Goal: Task Accomplishment & Management: Use online tool/utility

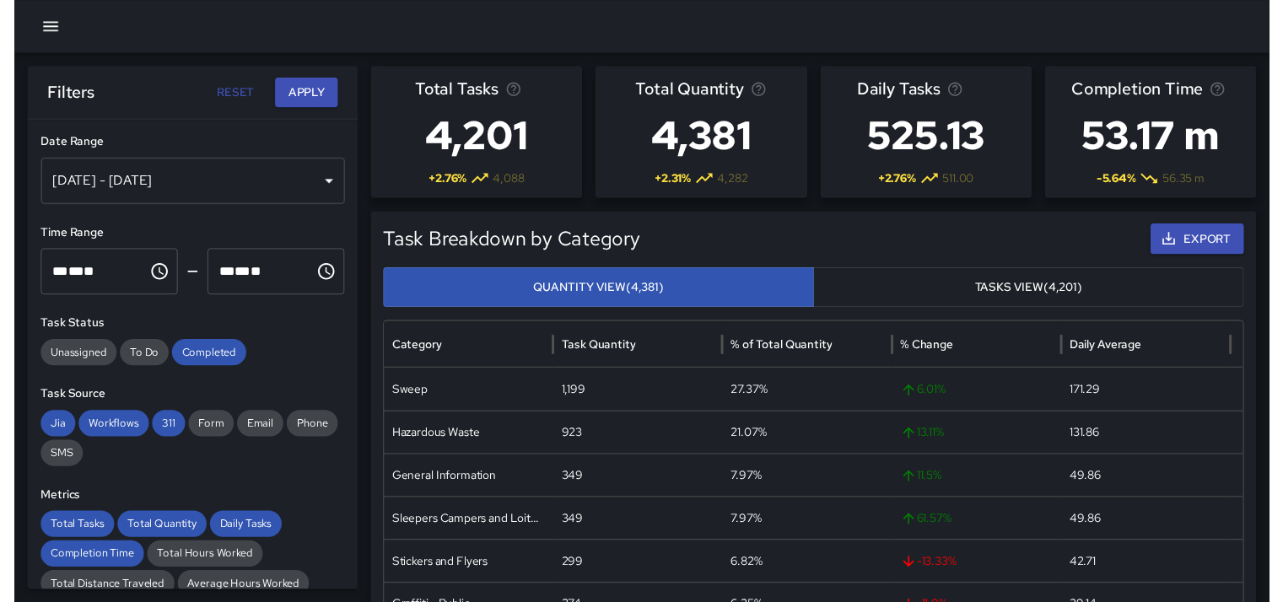
scroll to position [153, 0]
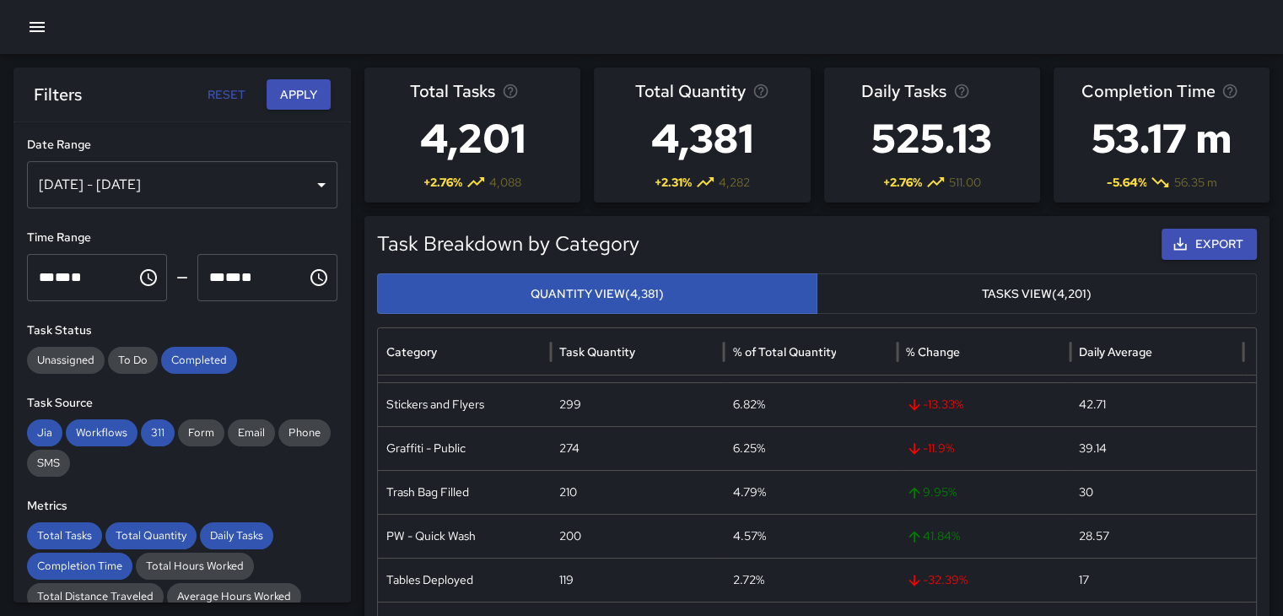
click at [43, 34] on icon "button" at bounding box center [37, 27] width 20 height 20
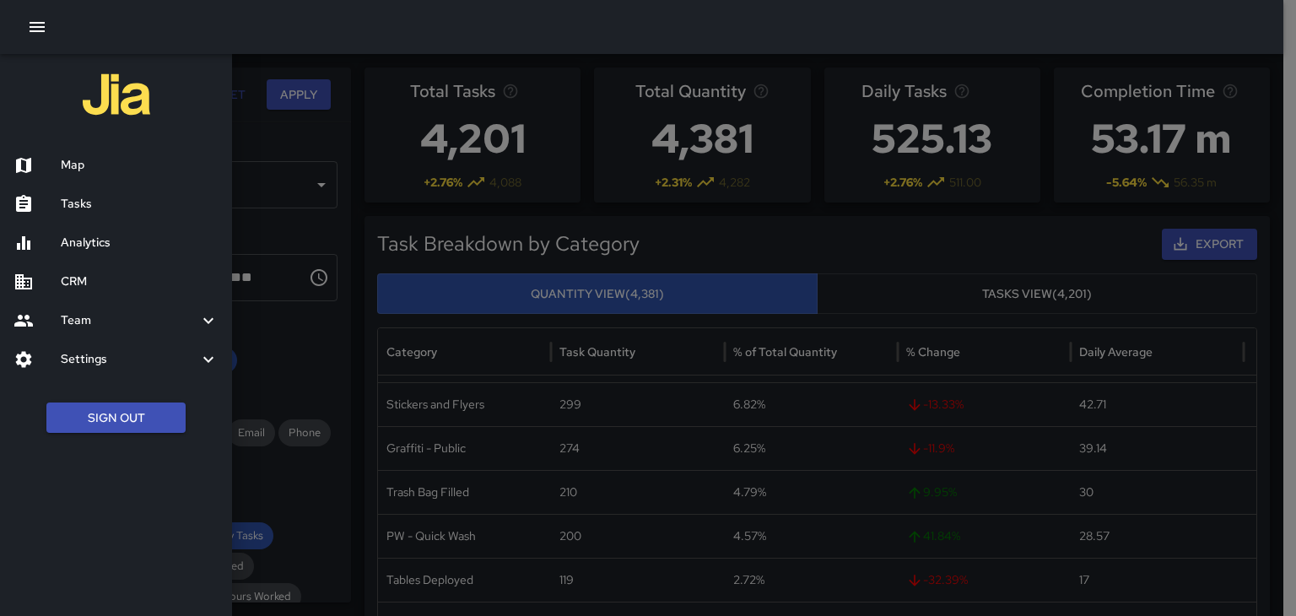
click at [138, 216] on div "Tasks" at bounding box center [116, 204] width 232 height 39
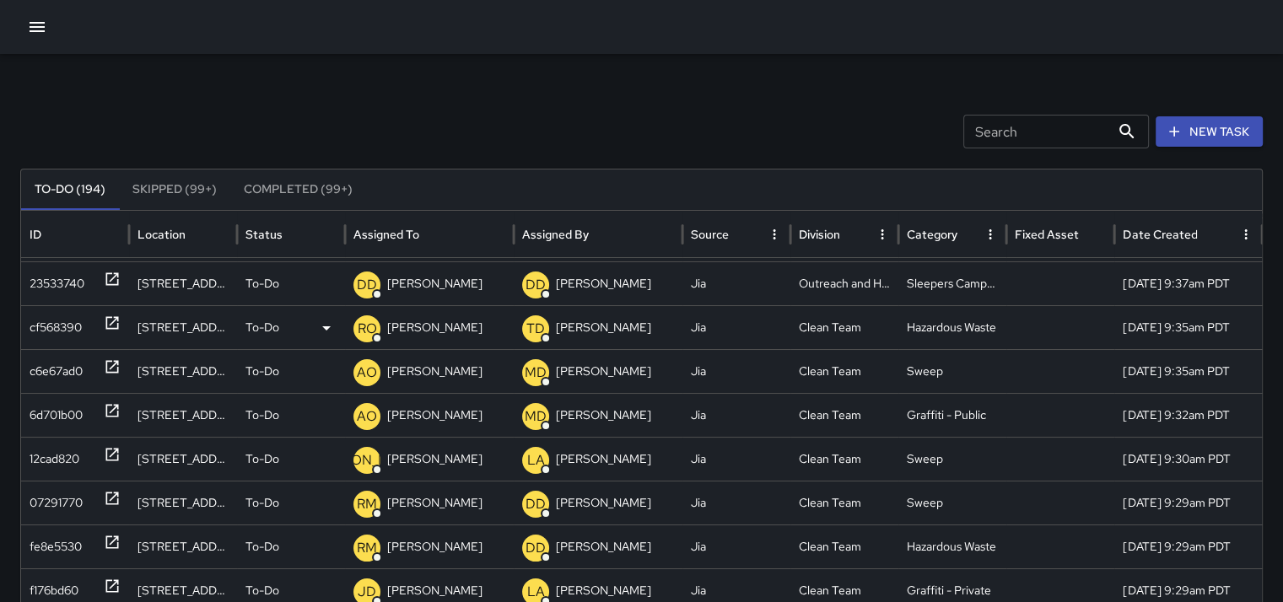
scroll to position [78, 0]
click at [113, 368] on icon at bounding box center [112, 367] width 17 height 17
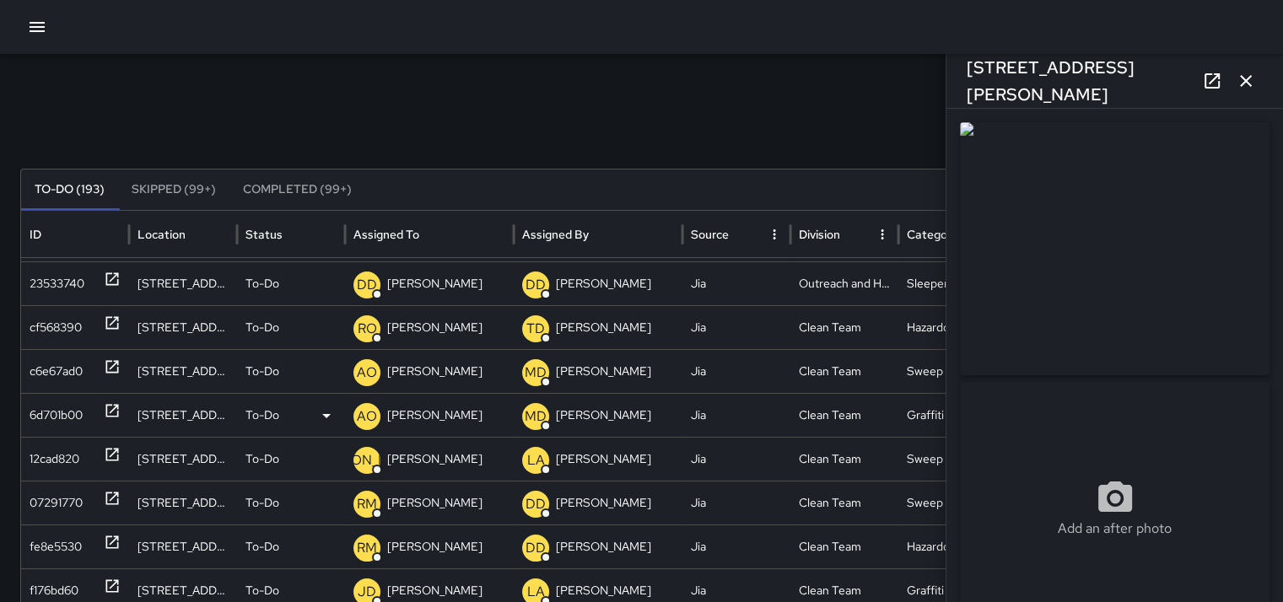
click at [111, 413] on icon at bounding box center [112, 410] width 17 height 17
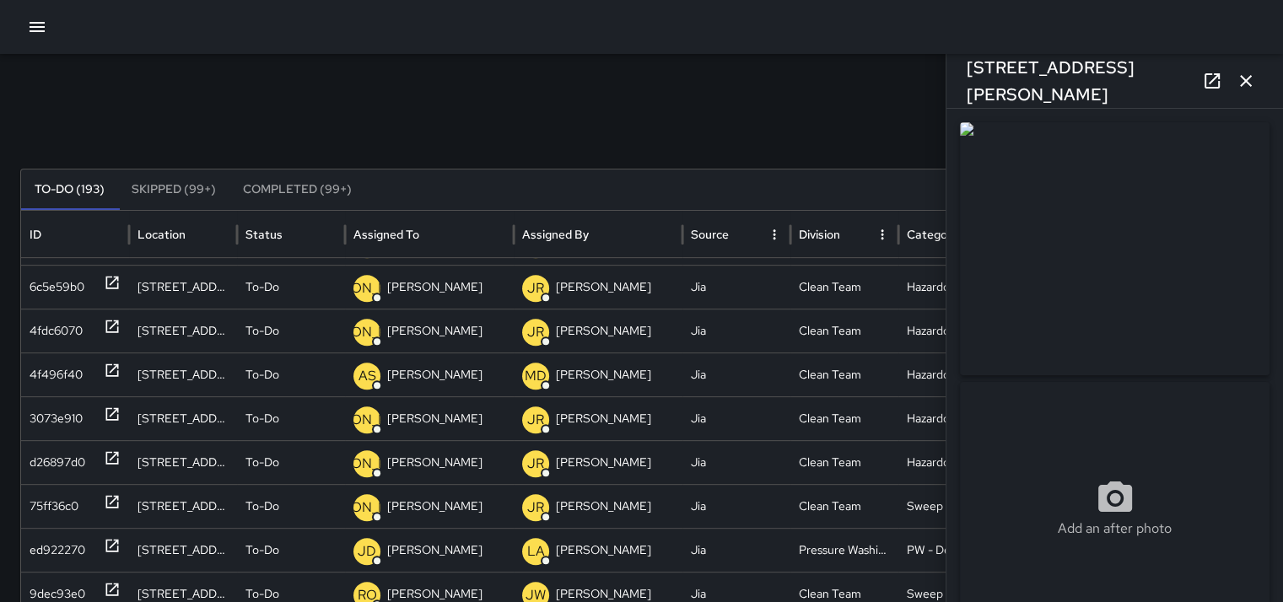
scroll to position [0, 0]
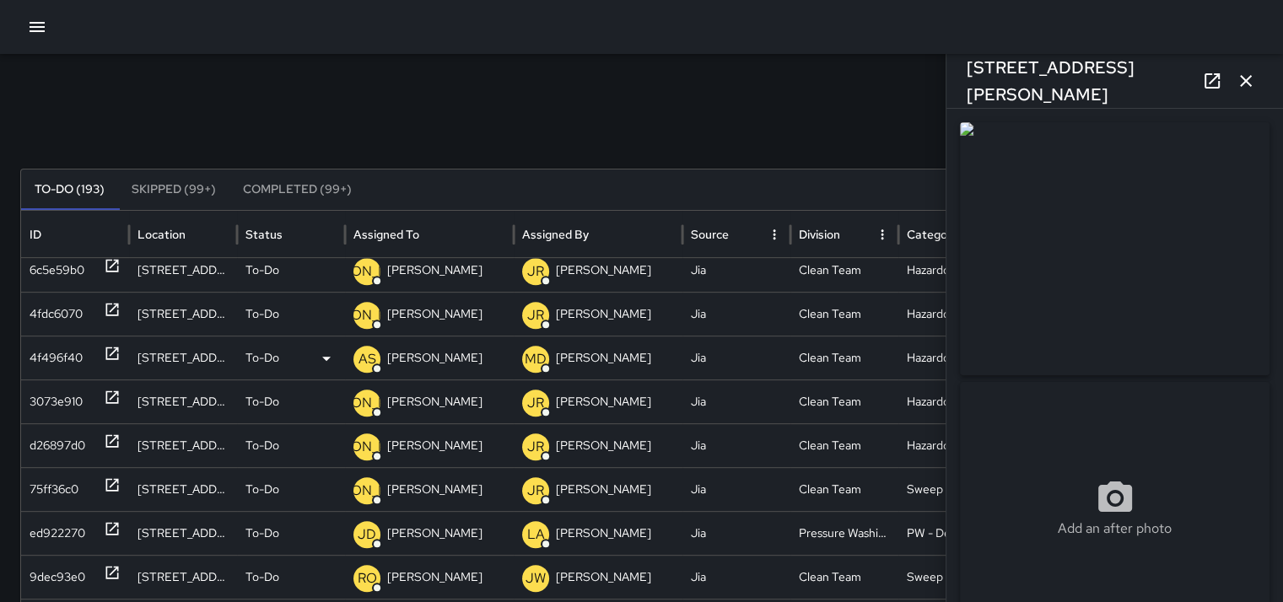
click at [109, 353] on icon at bounding box center [112, 353] width 17 height 17
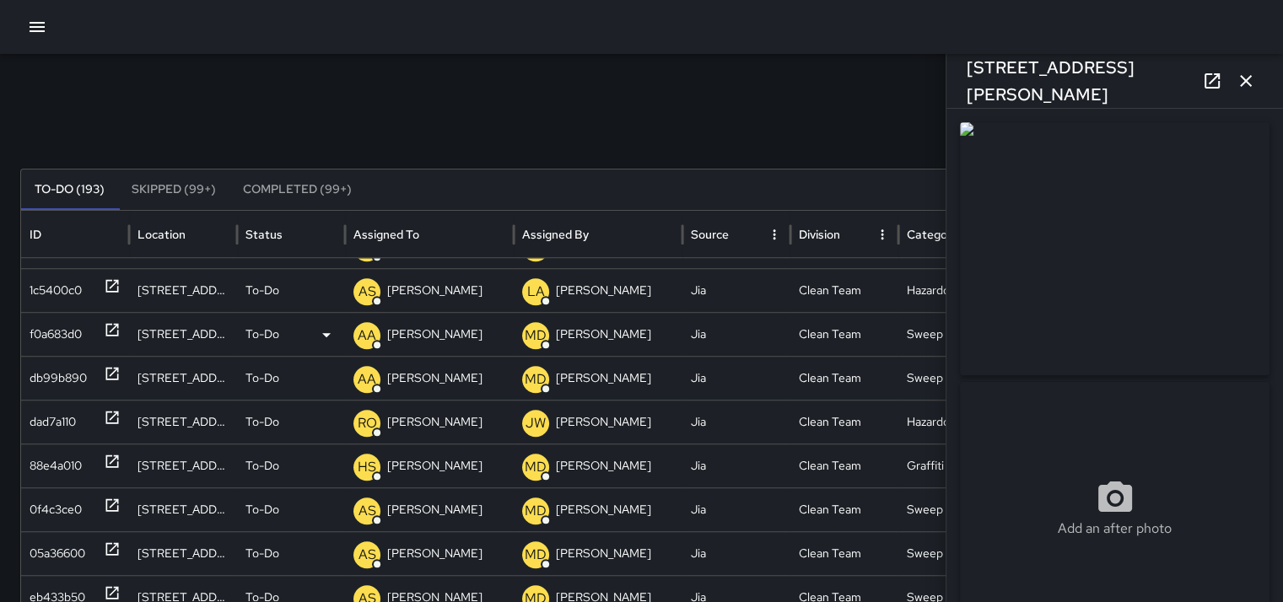
click at [104, 323] on icon at bounding box center [112, 329] width 17 height 17
click at [113, 510] on icon at bounding box center [112, 505] width 17 height 17
click at [113, 504] on icon at bounding box center [112, 505] width 13 height 13
click at [114, 504] on icon at bounding box center [112, 505] width 17 height 17
click at [114, 504] on icon at bounding box center [112, 505] width 13 height 13
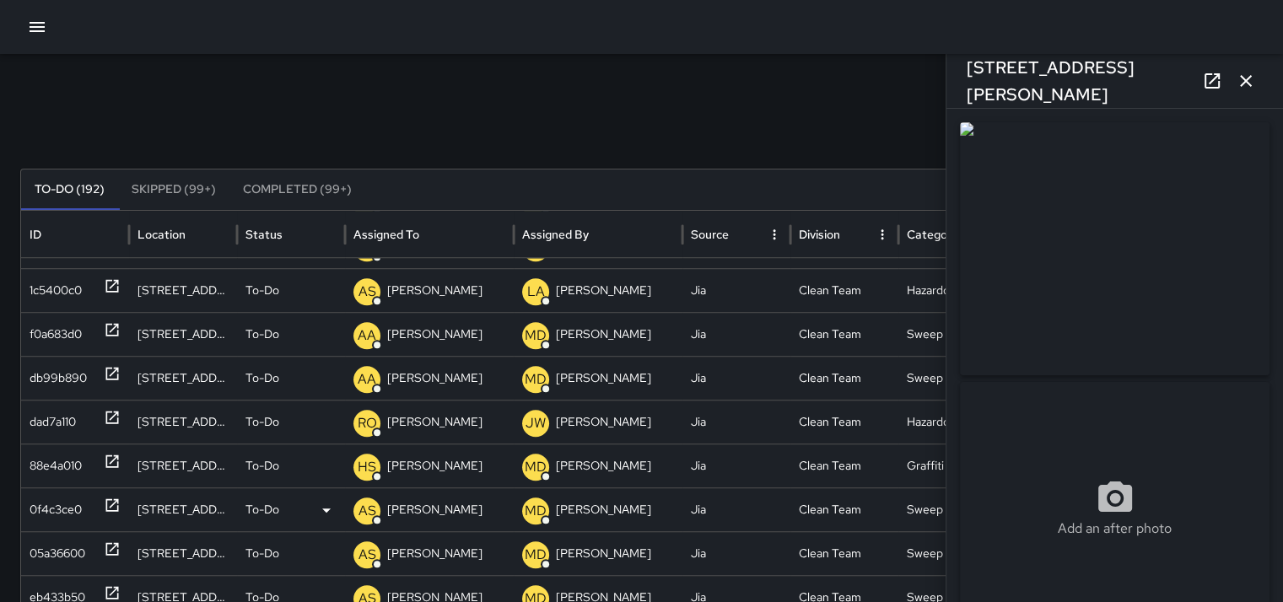
click at [114, 503] on icon at bounding box center [112, 505] width 13 height 13
click at [991, 220] on img at bounding box center [1115, 248] width 310 height 253
click at [1210, 76] on icon at bounding box center [1212, 81] width 20 height 20
click at [106, 372] on icon at bounding box center [112, 374] width 13 height 13
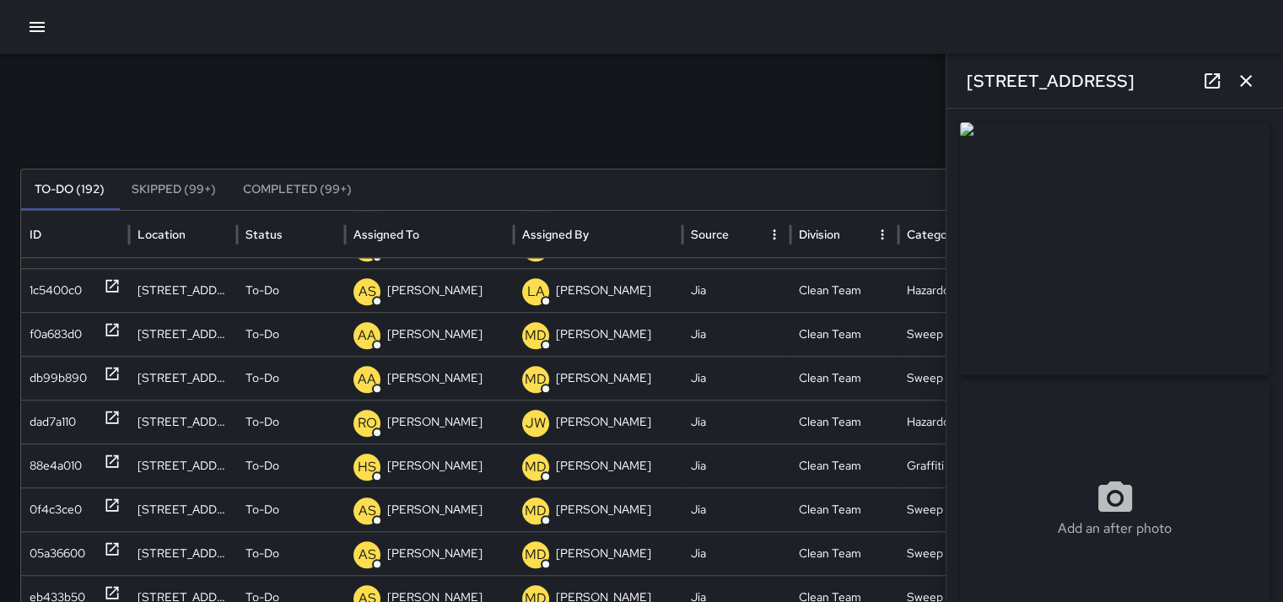
click at [1044, 357] on img at bounding box center [1115, 248] width 310 height 253
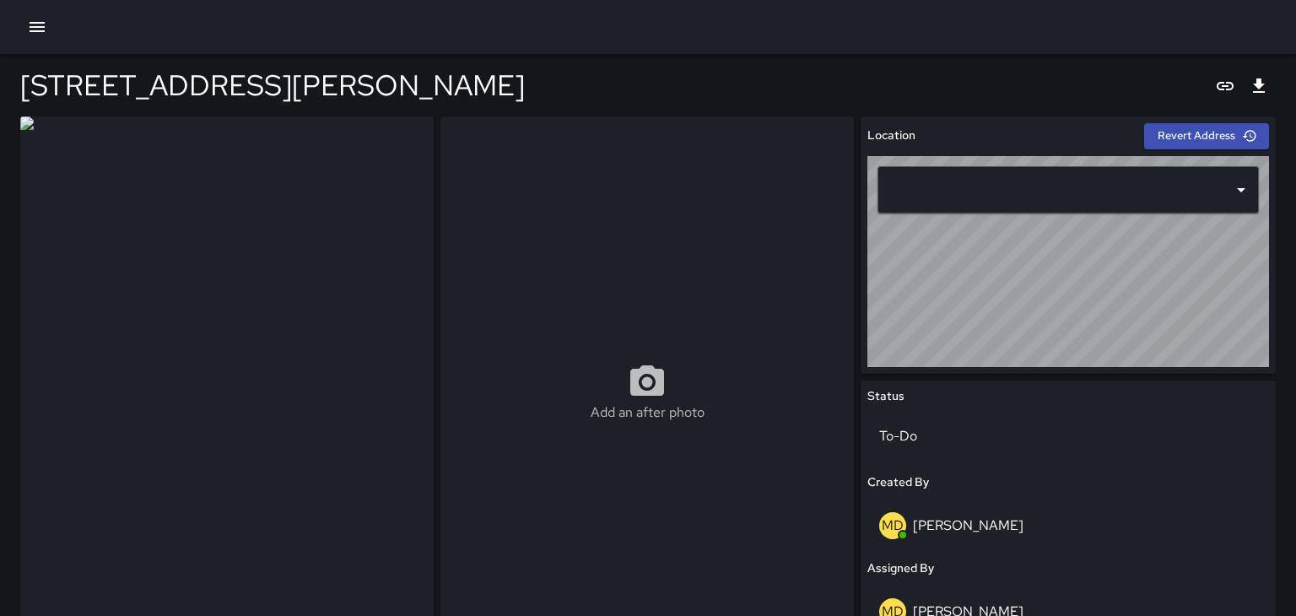
type input "**********"
